Goal: Task Accomplishment & Management: Manage account settings

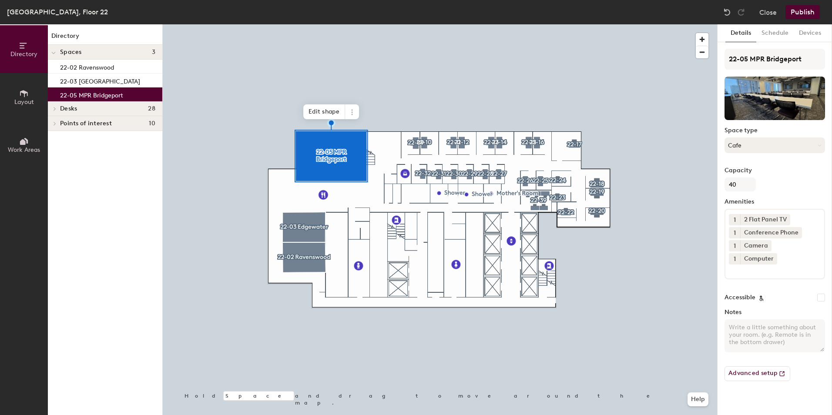
click at [767, 144] on button "Cafe" at bounding box center [775, 146] width 101 height 16
click at [775, 40] on button "Schedule" at bounding box center [774, 33] width 37 height 18
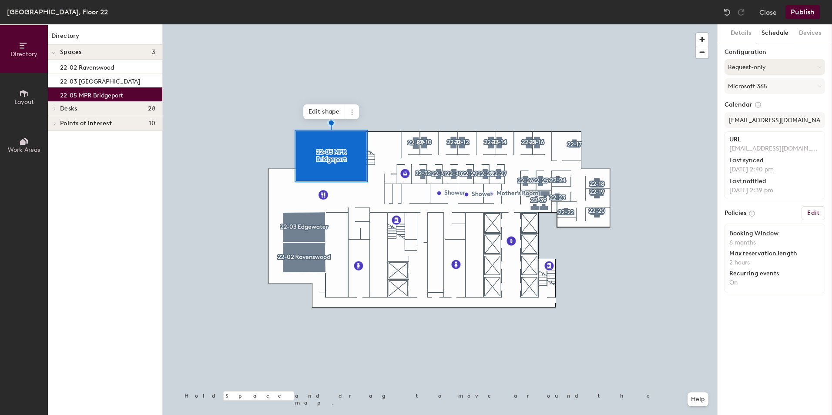
click at [760, 68] on button "Request-only" at bounding box center [775, 67] width 101 height 16
click at [748, 103] on div "Scheduled" at bounding box center [775, 101] width 100 height 13
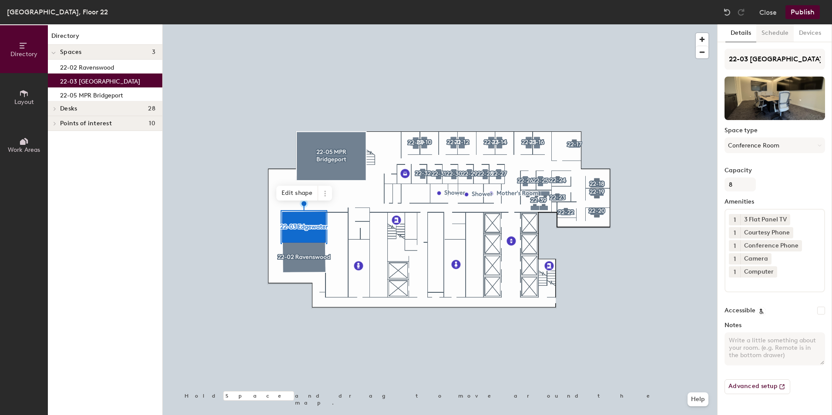
click at [772, 30] on button "Schedule" at bounding box center [774, 33] width 37 height 18
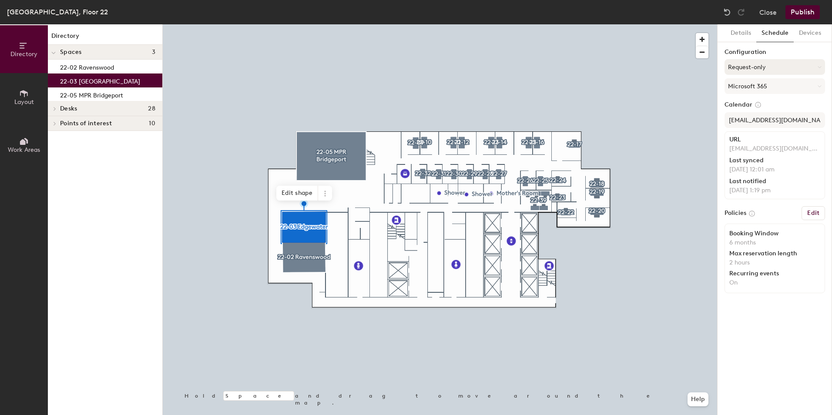
click at [774, 63] on button "Request-only" at bounding box center [775, 67] width 101 height 16
click at [763, 102] on icon at bounding box center [767, 102] width 8 height 8
click at [290, 24] on div at bounding box center [440, 24] width 554 height 0
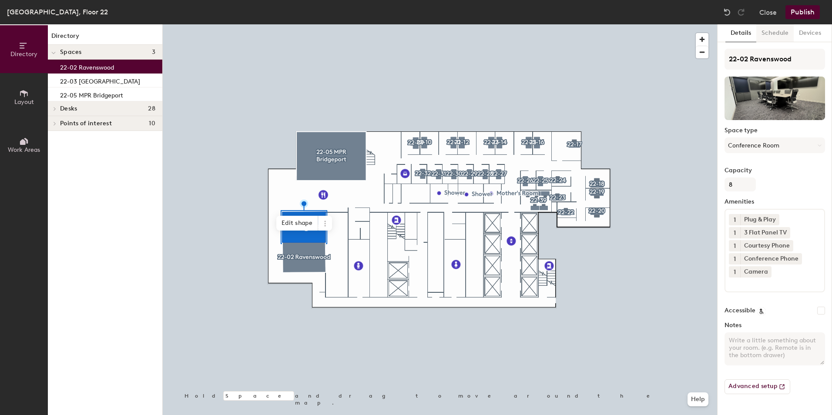
click at [775, 27] on button "Schedule" at bounding box center [774, 33] width 37 height 18
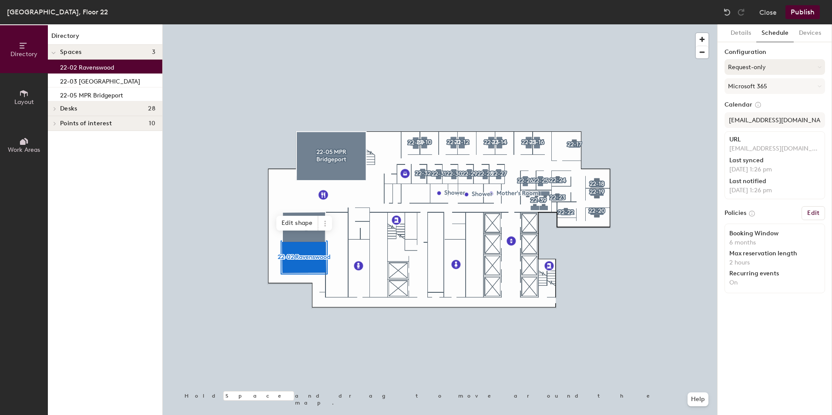
click at [762, 66] on button "Request-only" at bounding box center [775, 67] width 101 height 16
drag, startPoint x: 746, startPoint y: 99, endPoint x: 806, endPoint y: 59, distance: 72.2
click at [746, 98] on div "Scheduled" at bounding box center [775, 101] width 100 height 13
click at [816, 14] on button "Publish" at bounding box center [803, 12] width 34 height 14
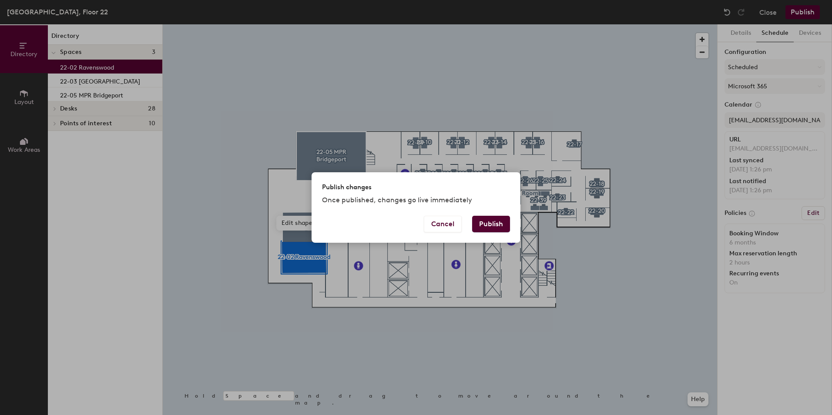
click at [489, 222] on button "Publish" at bounding box center [491, 224] width 38 height 17
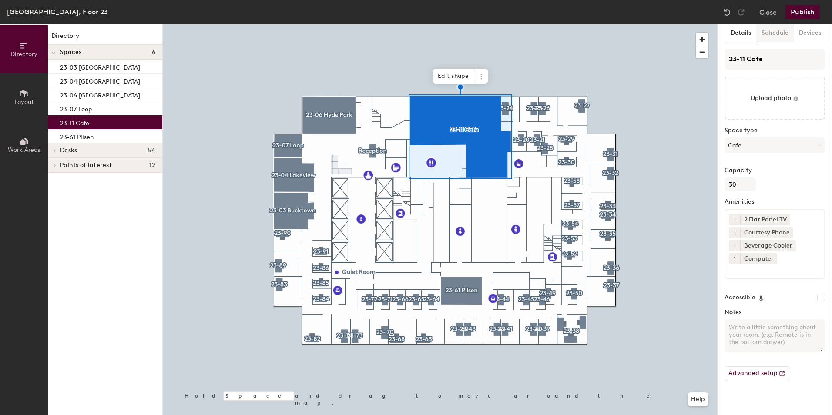
click at [775, 34] on button "Schedule" at bounding box center [774, 33] width 37 height 18
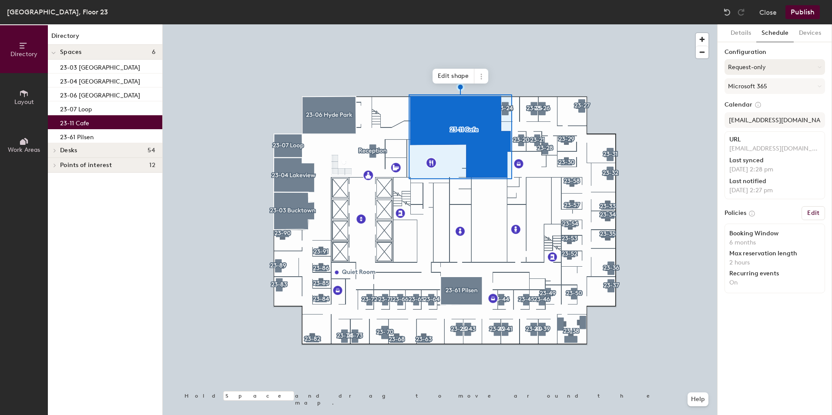
click at [765, 66] on button "Request-only" at bounding box center [775, 67] width 101 height 16
click at [750, 101] on div "Scheduled" at bounding box center [775, 101] width 100 height 13
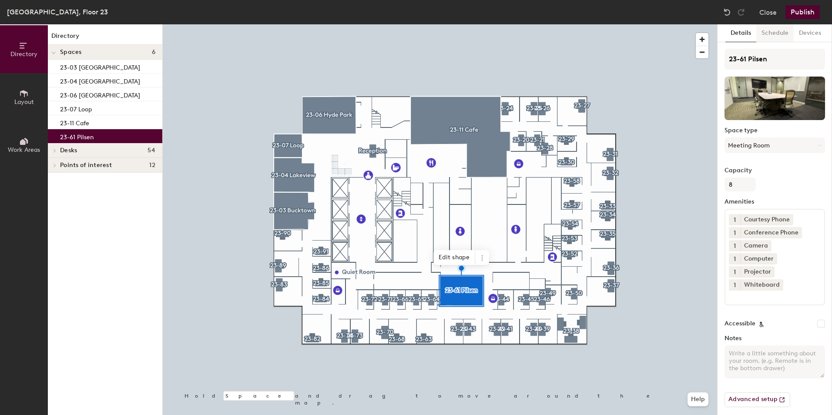
click at [762, 35] on button "Schedule" at bounding box center [774, 33] width 37 height 18
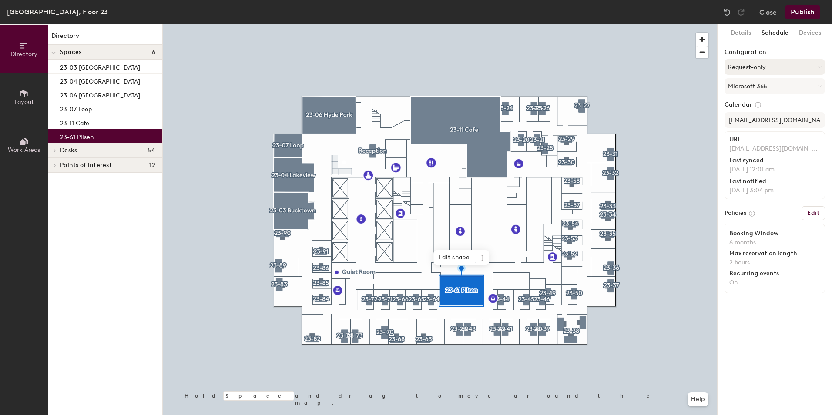
click at [752, 65] on button "Request-only" at bounding box center [775, 67] width 101 height 16
click at [752, 101] on div "Scheduled" at bounding box center [775, 101] width 100 height 13
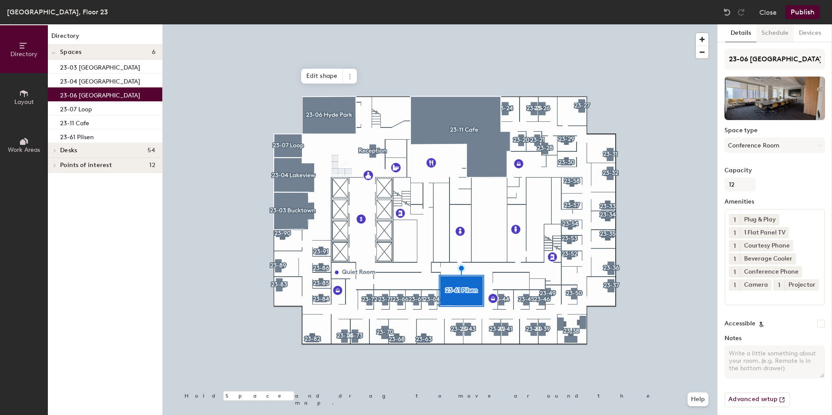
click at [774, 36] on button "Schedule" at bounding box center [774, 33] width 37 height 18
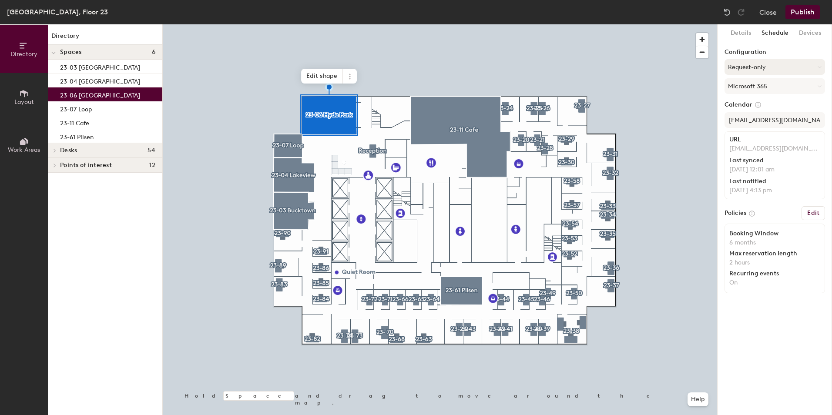
click at [760, 68] on button "Request-only" at bounding box center [775, 67] width 101 height 16
click at [753, 96] on div "Scheduled" at bounding box center [775, 101] width 100 height 13
click at [282, 24] on div at bounding box center [440, 24] width 554 height 0
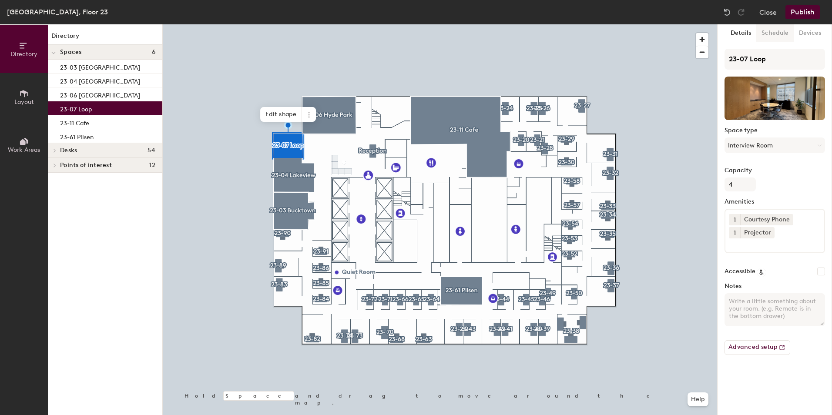
click at [779, 28] on button "Schedule" at bounding box center [774, 33] width 37 height 18
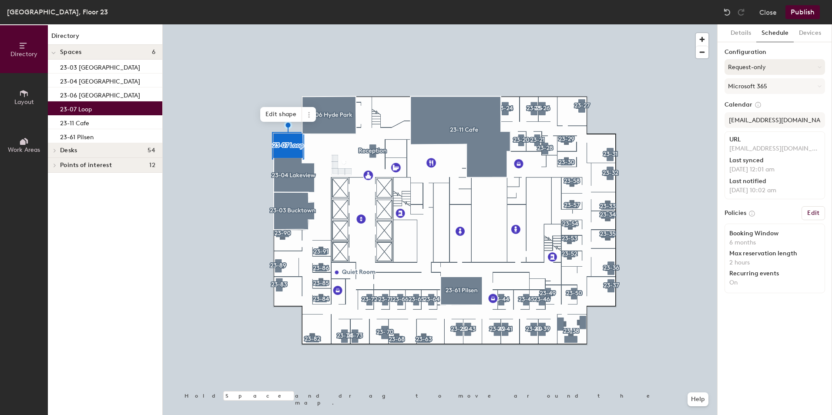
click at [759, 64] on button "Request-only" at bounding box center [775, 67] width 101 height 16
click at [749, 101] on div "Scheduled" at bounding box center [775, 101] width 100 height 13
click at [291, 24] on div at bounding box center [440, 24] width 554 height 0
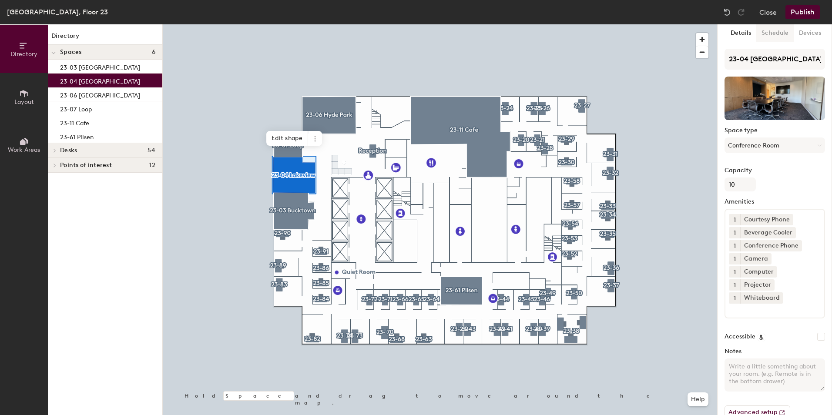
click at [776, 37] on button "Schedule" at bounding box center [774, 33] width 37 height 18
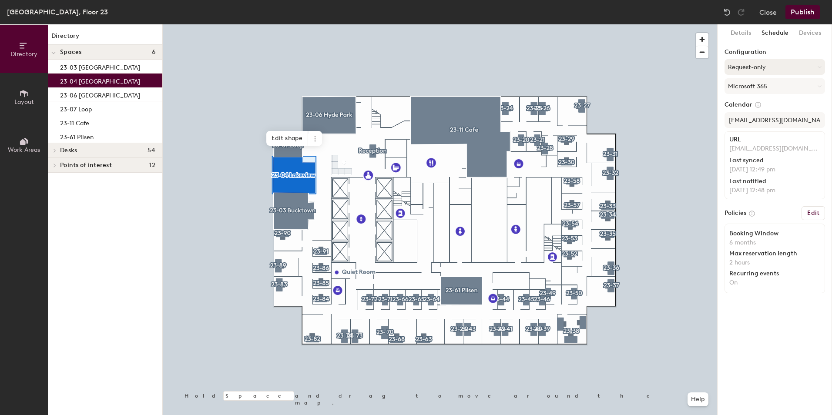
click at [762, 69] on button "Request-only" at bounding box center [775, 67] width 101 height 16
click at [749, 99] on div "Scheduled" at bounding box center [775, 101] width 100 height 13
click at [297, 24] on div at bounding box center [440, 24] width 554 height 0
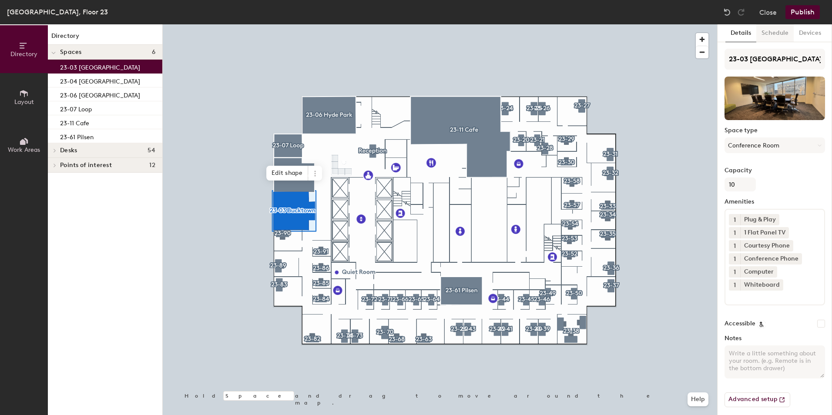
click at [774, 36] on button "Schedule" at bounding box center [774, 33] width 37 height 18
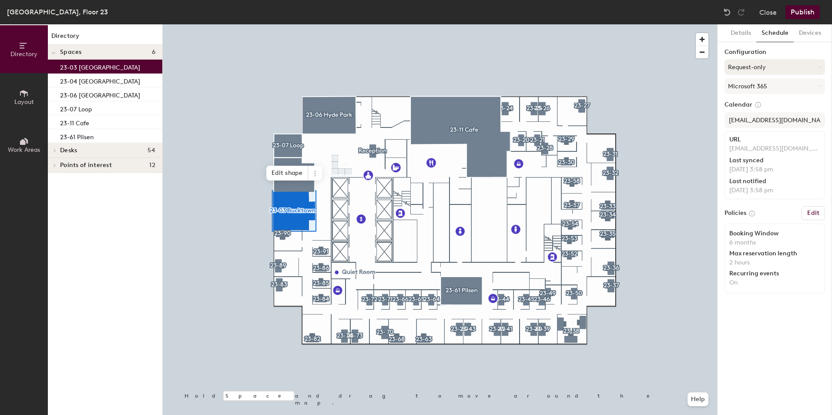
click at [761, 69] on button "Request-only" at bounding box center [775, 67] width 101 height 16
click at [748, 103] on div "Scheduled" at bounding box center [775, 101] width 100 height 13
click at [802, 12] on button "Publish" at bounding box center [803, 12] width 34 height 14
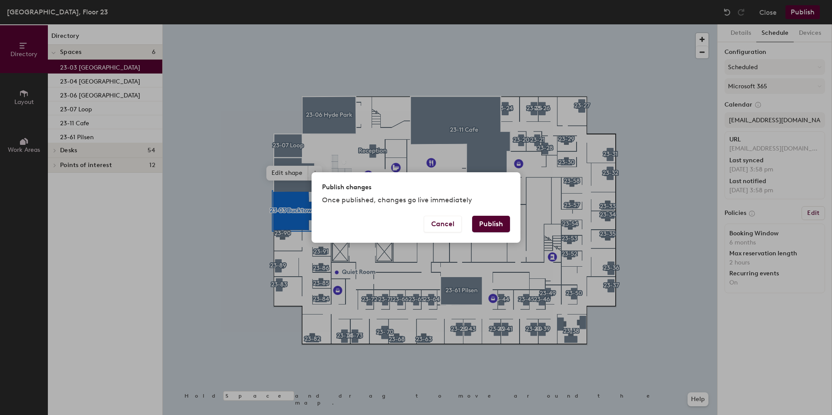
drag, startPoint x: 494, startPoint y: 223, endPoint x: 395, endPoint y: 187, distance: 106.0
click at [494, 222] on button "Publish" at bounding box center [491, 224] width 38 height 17
